Goal: Task Accomplishment & Management: Manage account settings

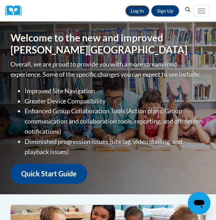
click at [136, 9] on link "Log In" at bounding box center [137, 10] width 24 height 11
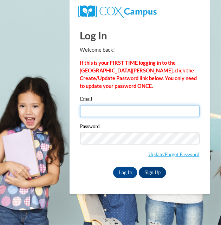
click at [105, 113] on input "Email" at bounding box center [139, 111] width 119 height 12
type input "lrhamby@valdosta.edu"
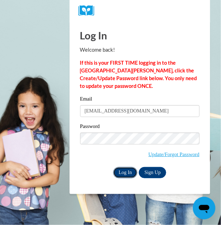
click at [124, 176] on input "Log In" at bounding box center [125, 172] width 25 height 11
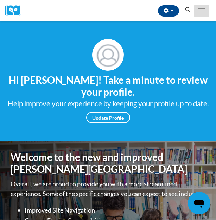
click at [198, 6] on button "Toggle navigation" at bounding box center [201, 11] width 15 height 12
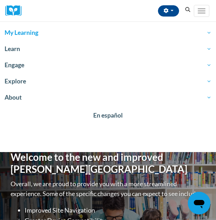
click at [23, 34] on span "My Learning" at bounding box center [108, 32] width 207 height 8
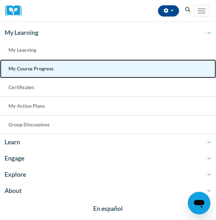
click at [30, 68] on span "My Course Progress" at bounding box center [30, 68] width 45 height 6
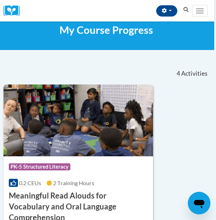
scroll to position [19, 2]
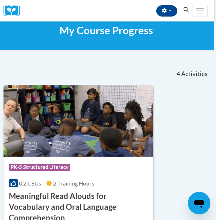
click at [189, 10] on icon "Search" at bounding box center [186, 9] width 6 height 5
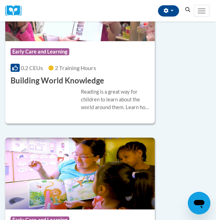
scroll to position [698, 0]
